Goal: Transaction & Acquisition: Obtain resource

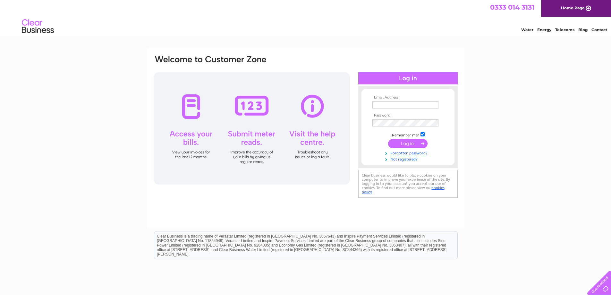
type input "[EMAIL_ADDRESS][DOMAIN_NAME]"
click at [395, 145] on input "submit" at bounding box center [407, 143] width 39 height 9
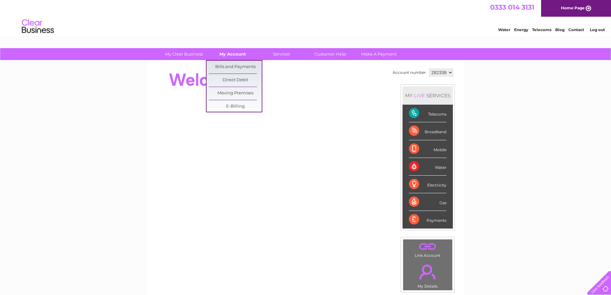
click at [231, 54] on link "My Account" at bounding box center [232, 54] width 53 height 12
click at [229, 67] on link "Bills and Payments" at bounding box center [235, 67] width 53 height 13
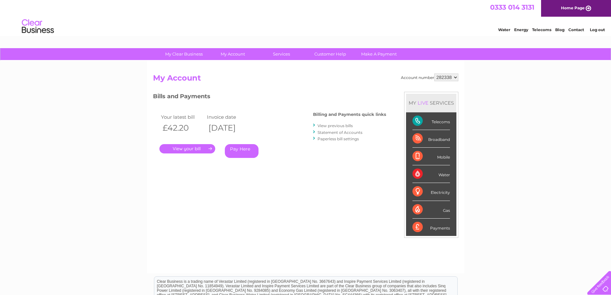
click at [194, 148] on link "." at bounding box center [187, 148] width 56 height 9
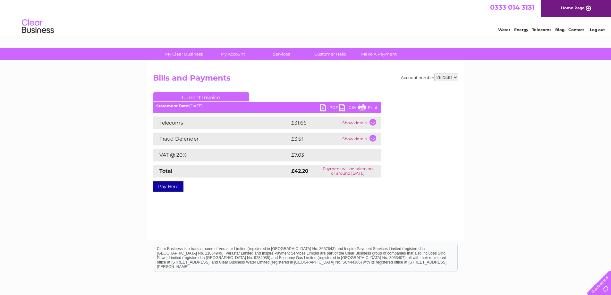
click at [322, 105] on link "PDF" at bounding box center [329, 108] width 19 height 9
click at [533, 155] on div "My Clear Business Login Details My Details My Preferences Link Account My Accou…" at bounding box center [305, 199] width 611 height 302
click at [595, 29] on link "Log out" at bounding box center [597, 29] width 15 height 5
